Goal: Navigation & Orientation: Find specific page/section

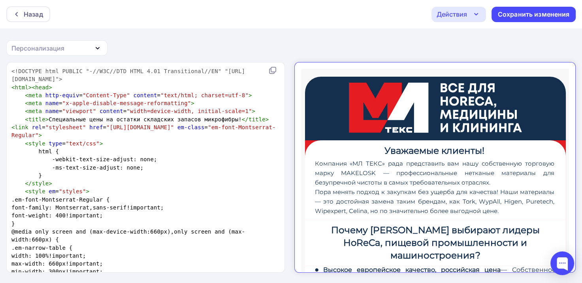
scroll to position [0, 0]
click at [6, 13] on div "Назад Действия Отправить тестовое письмо Выйти без сохранения Сохранить изменен…" at bounding box center [291, 14] width 582 height 28
click at [14, 12] on icon at bounding box center [16, 14] width 6 height 6
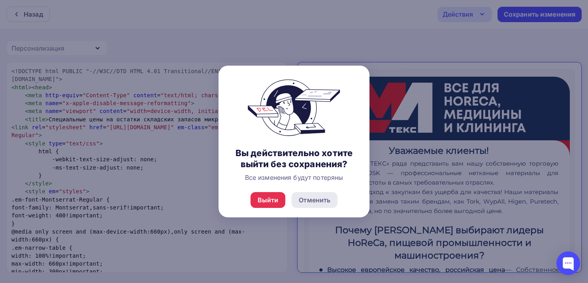
click at [322, 195] on div "Отменить" at bounding box center [315, 199] width 32 height 9
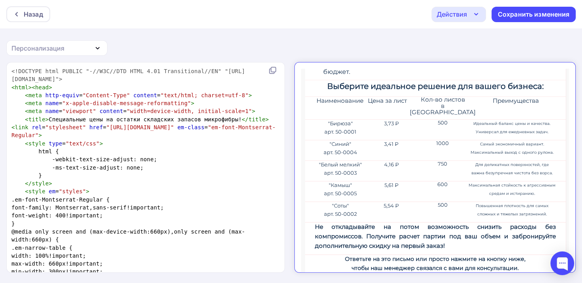
scroll to position [427, 0]
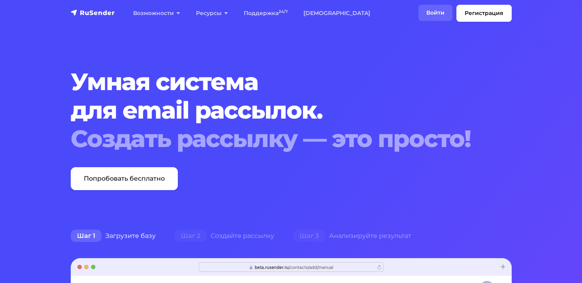
click at [426, 17] on link "Войти" at bounding box center [436, 13] width 34 height 16
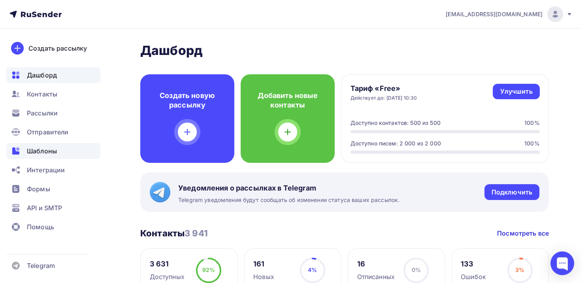
click at [42, 155] on span "Шаблоны" at bounding box center [42, 150] width 30 height 9
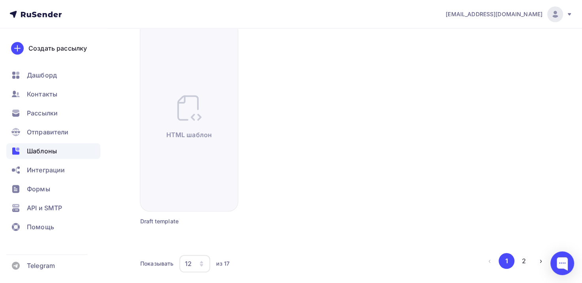
scroll to position [744, 0]
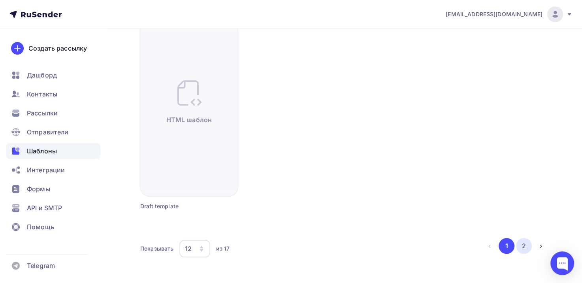
click at [528, 245] on button "2" at bounding box center [524, 246] width 16 height 16
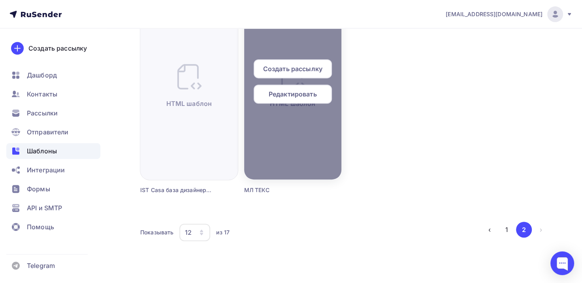
click at [279, 98] on span "Редактировать" at bounding box center [293, 93] width 48 height 9
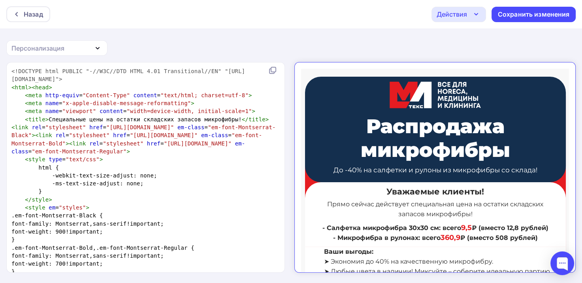
click at [30, 6] on div "Назад Действия Отправить тестовое письмо Выйти без сохранения Сохранить изменен…" at bounding box center [291, 14] width 582 height 28
click at [32, 13] on div "Назад" at bounding box center [33, 13] width 19 height 9
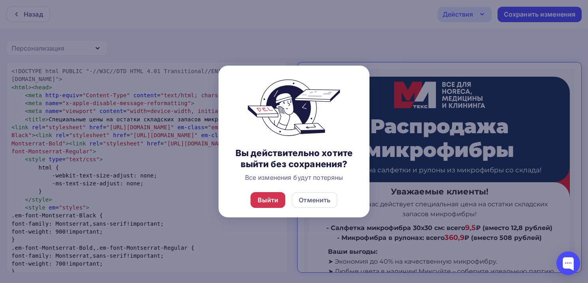
click at [270, 206] on div "Выйти" at bounding box center [268, 200] width 35 height 16
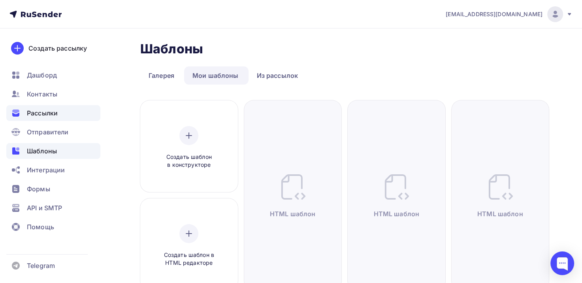
click at [68, 117] on div "Рассылки" at bounding box center [53, 113] width 94 height 16
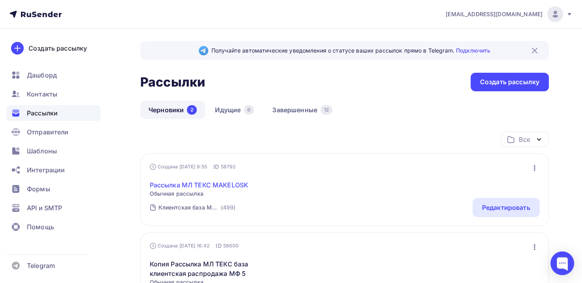
click at [209, 181] on link "Рассылка МЛ ТЕКС MAKELOSK" at bounding box center [199, 184] width 99 height 9
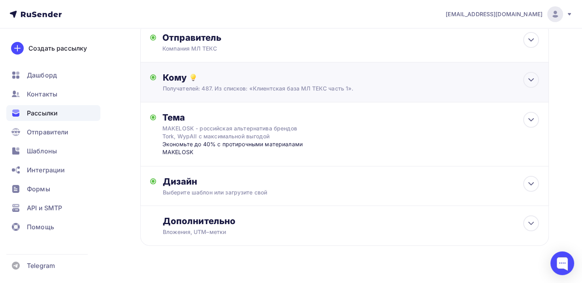
scroll to position [63, 0]
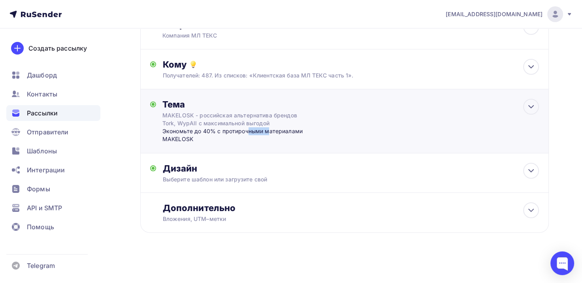
drag, startPoint x: 194, startPoint y: 134, endPoint x: 213, endPoint y: 134, distance: 19.8
click at [213, 134] on div "Экономьте до 40% с протирочными материалами MAKELOSK" at bounding box center [240, 135] width 156 height 16
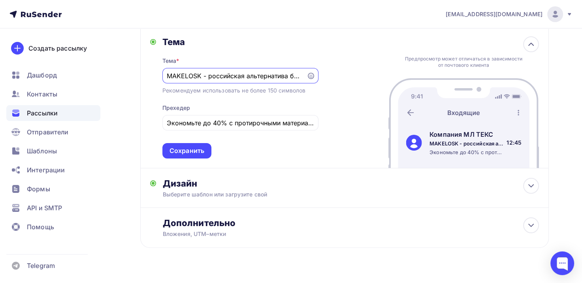
scroll to position [141, 0]
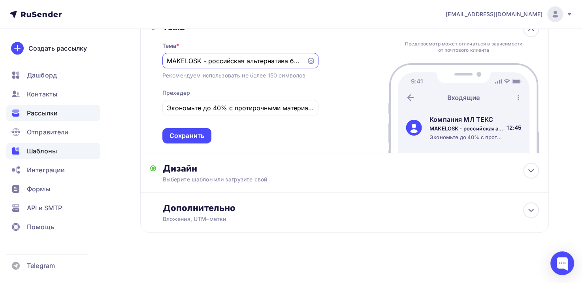
click at [57, 157] on div "Шаблоны" at bounding box center [53, 151] width 94 height 16
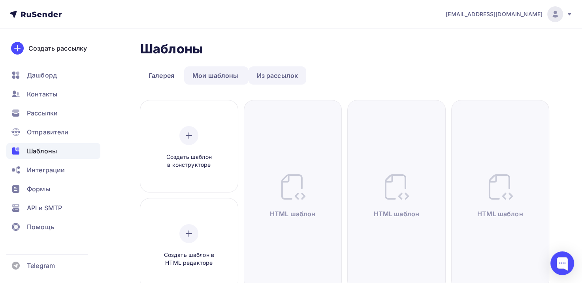
click at [265, 75] on link "Из рассылок" at bounding box center [278, 75] width 58 height 18
click at [283, 72] on link "Из рассылок" at bounding box center [278, 75] width 58 height 18
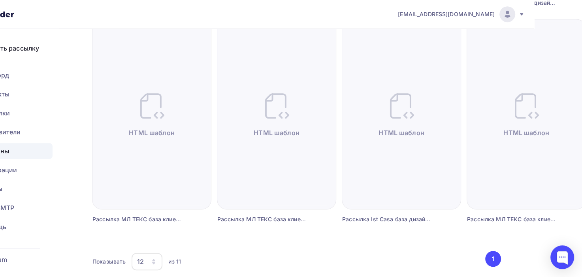
scroll to position [510, 48]
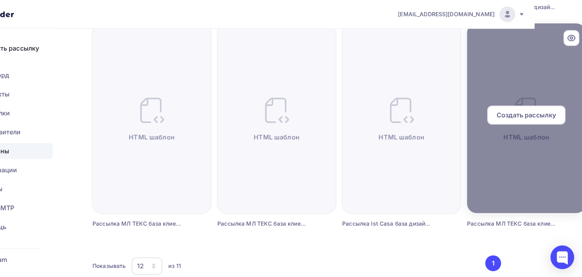
click at [511, 185] on div at bounding box center [526, 118] width 119 height 190
click at [493, 57] on div at bounding box center [526, 118] width 119 height 190
click at [574, 38] on icon at bounding box center [571, 37] width 9 height 9
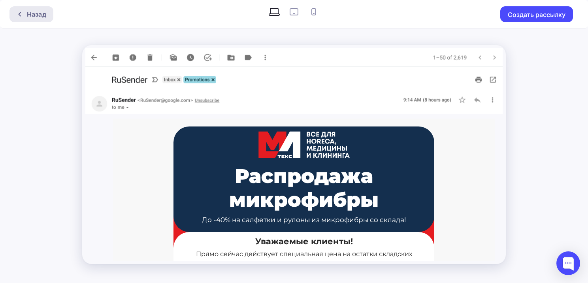
click at [16, 10] on div "Назад" at bounding box center [31, 14] width 44 height 16
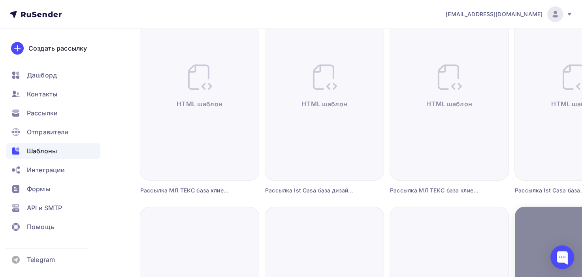
scroll to position [395, 0]
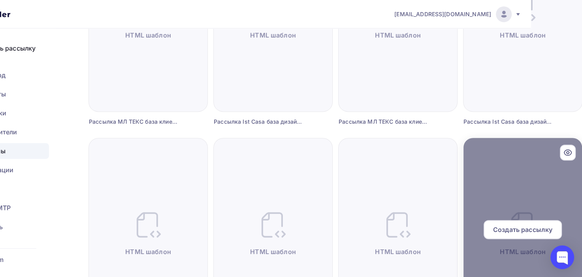
click at [571, 151] on icon at bounding box center [567, 153] width 7 height 6
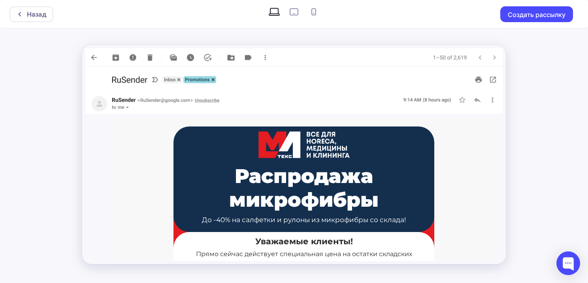
click at [296, 10] on icon at bounding box center [294, 12] width 13 height 13
radio input "true"
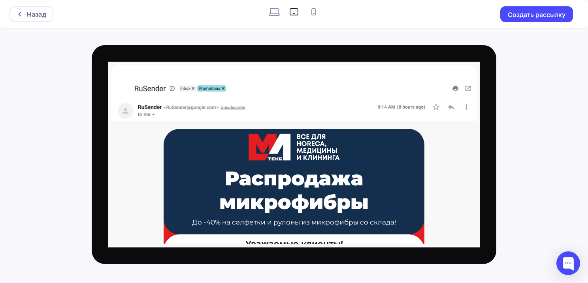
click at [309, 14] on icon at bounding box center [314, 12] width 13 height 13
radio input "true"
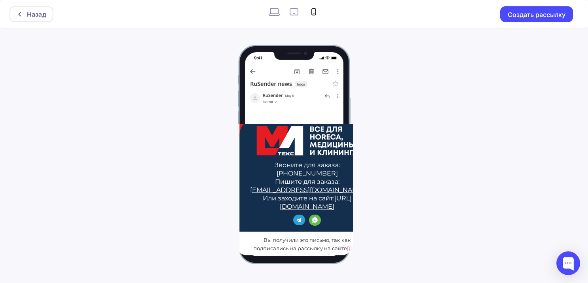
click at [274, 11] on icon at bounding box center [274, 12] width 13 height 13
radio input "true"
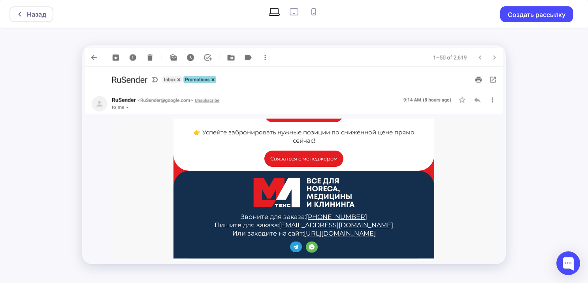
click at [316, 9] on icon at bounding box center [314, 12] width 13 height 13
radio input "true"
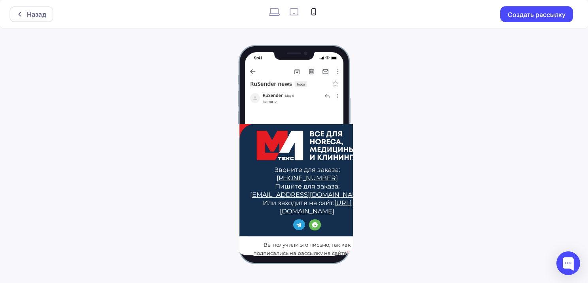
scroll to position [428, 0]
